Goal: Navigation & Orientation: Find specific page/section

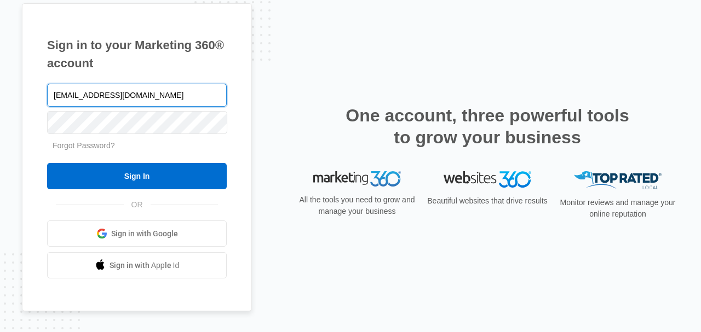
type input "[EMAIL_ADDRESS][DOMAIN_NAME]"
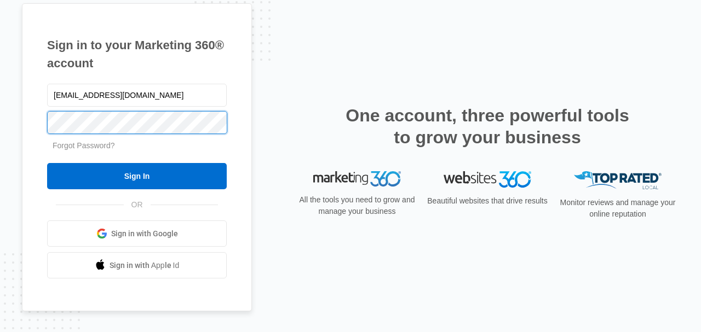
click at [47, 163] on input "Sign In" at bounding box center [137, 176] width 180 height 26
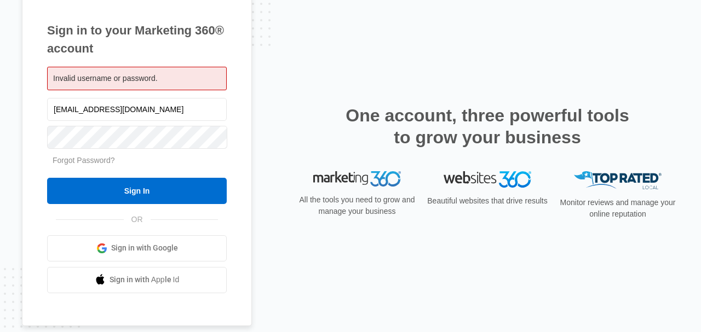
click at [148, 155] on div "Forgot Password?" at bounding box center [137, 160] width 180 height 11
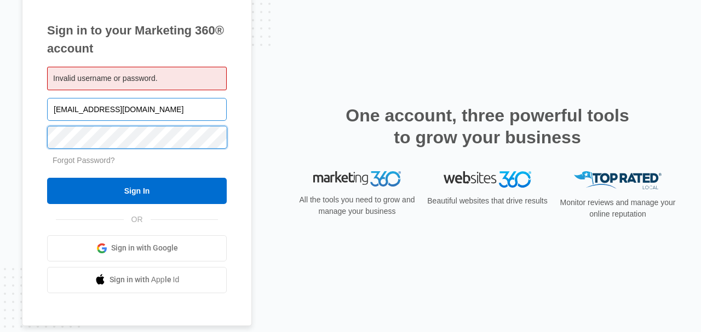
click at [47, 178] on input "Sign In" at bounding box center [137, 191] width 180 height 26
drag, startPoint x: 150, startPoint y: 112, endPoint x: 149, endPoint y: 118, distance: 6.0
click at [150, 112] on input "[EMAIL_ADDRESS][DOMAIN_NAME]" at bounding box center [137, 109] width 180 height 23
click at [47, 178] on input "Sign In" at bounding box center [137, 191] width 180 height 26
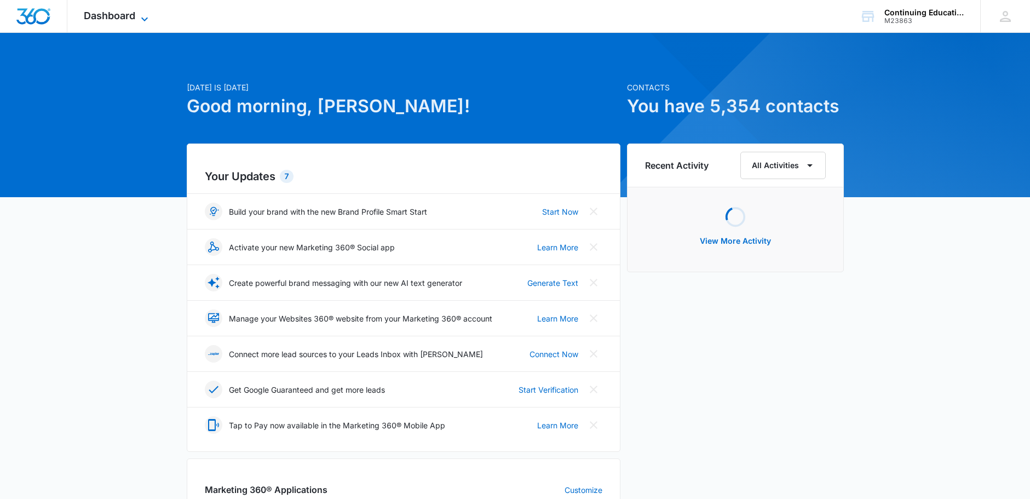
click at [128, 16] on span "Dashboard" at bounding box center [109, 15] width 51 height 11
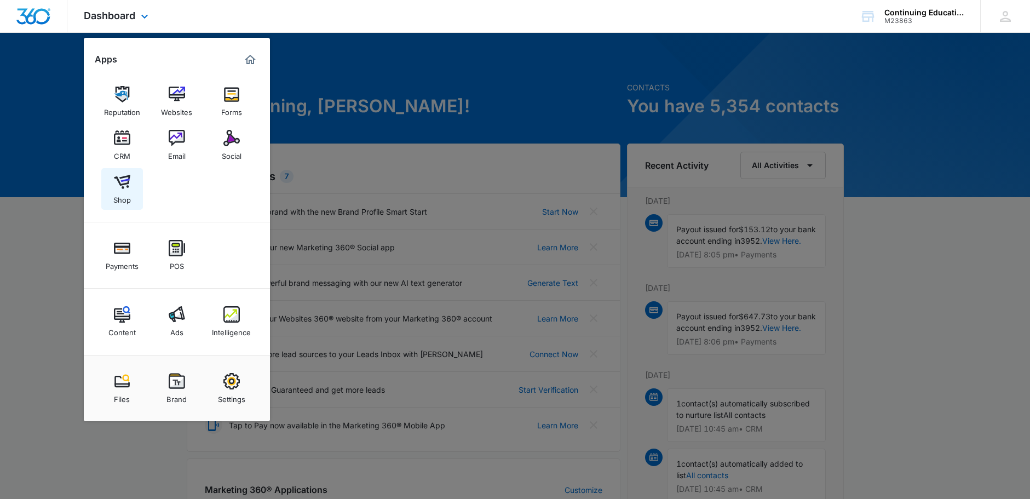
click at [119, 188] on img at bounding box center [122, 182] width 16 height 16
